Goal: Information Seeking & Learning: Learn about a topic

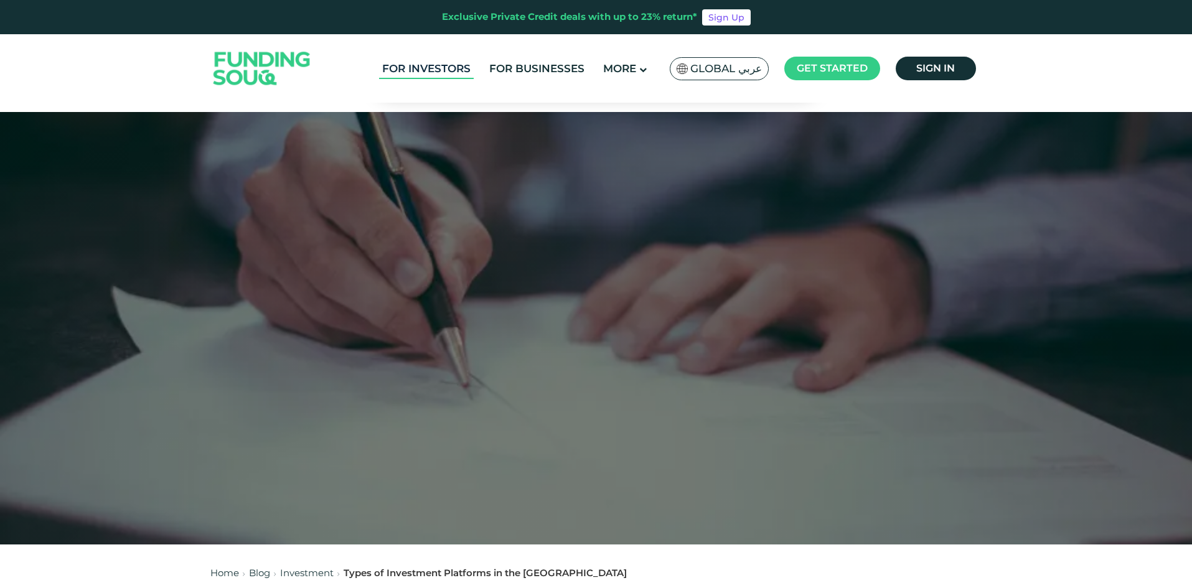
click at [455, 68] on link "For Investors" at bounding box center [426, 69] width 95 height 21
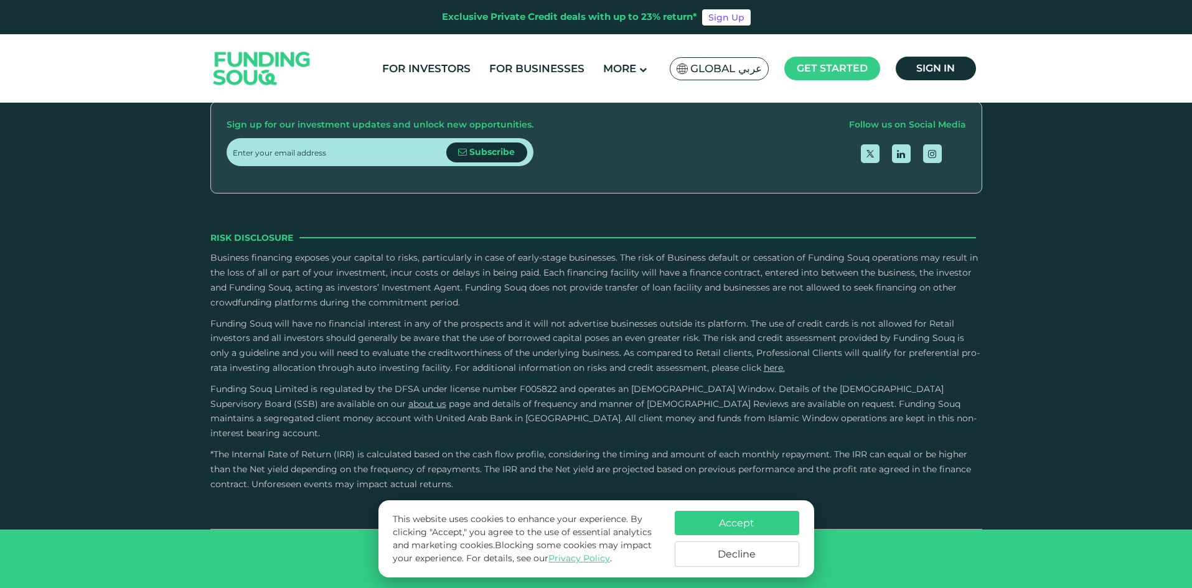
scroll to position [2117, 0]
click at [777, 529] on button "Accept" at bounding box center [737, 523] width 125 height 24
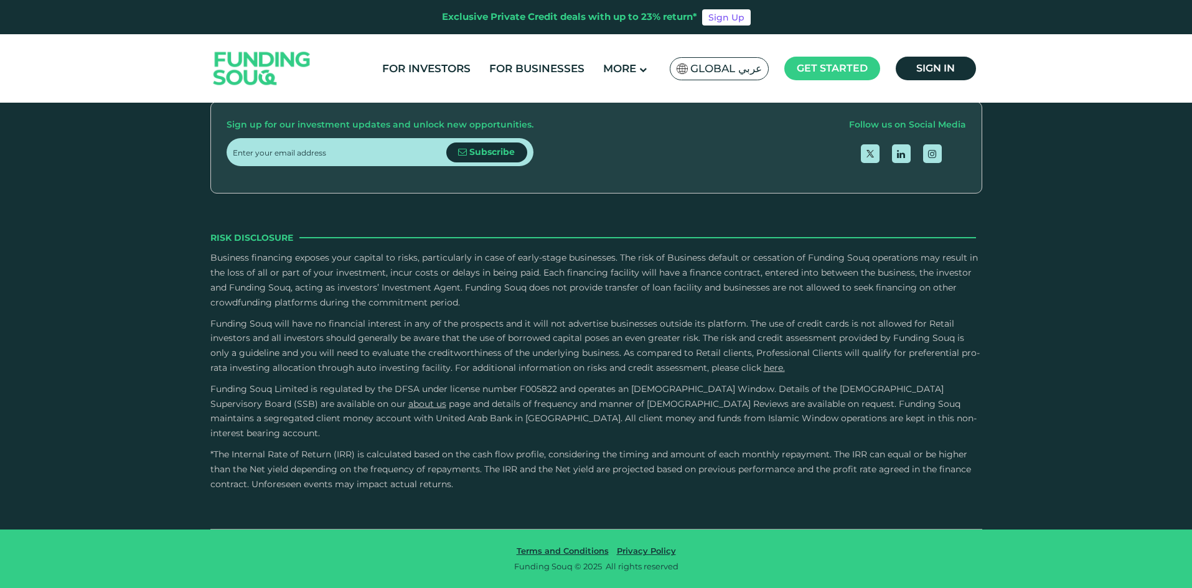
type tc-range-slider "10000"
drag, startPoint x: 265, startPoint y: 529, endPoint x: 250, endPoint y: 533, distance: 15.0
drag, startPoint x: 632, startPoint y: 532, endPoint x: 725, endPoint y: 545, distance: 93.7
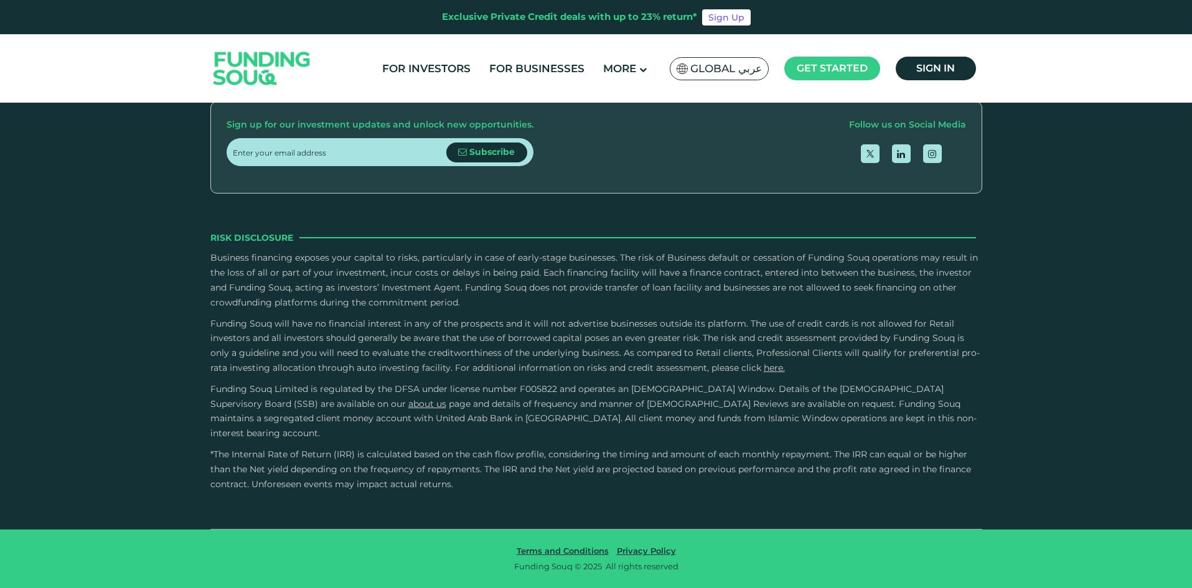
type tc-range-slider "1"
radio input "true"
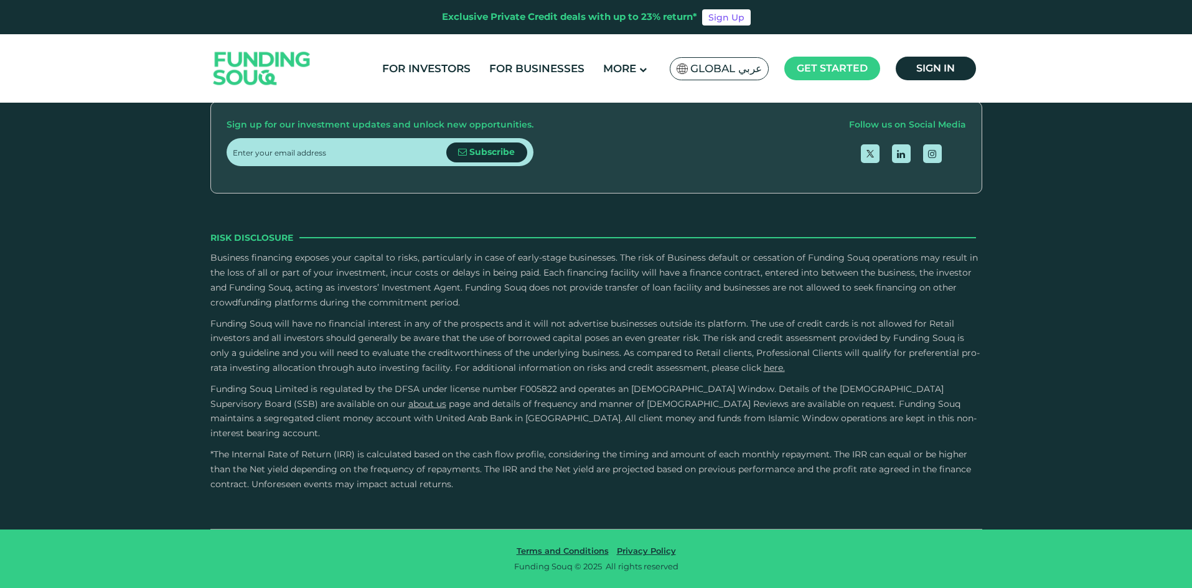
radio input "true"
